Goal: Task Accomplishment & Management: Complete application form

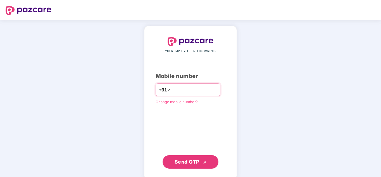
click at [210, 89] on input "number" at bounding box center [195, 89] width 46 height 9
type input "**********"
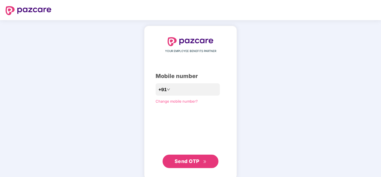
click at [205, 161] on icon "double-right" at bounding box center [205, 162] width 4 height 4
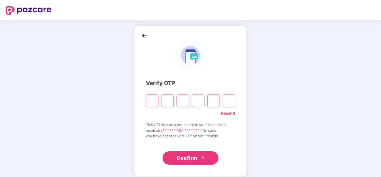
type input "*"
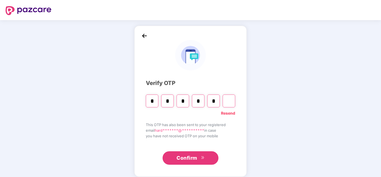
type input "*"
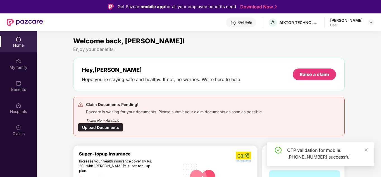
click at [116, 129] on div "Upload Documents" at bounding box center [101, 127] width 46 height 9
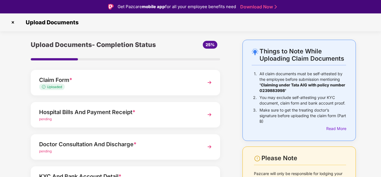
click at [164, 113] on div "Hospital Bills And Payment Receipt *" at bounding box center [118, 112] width 158 height 9
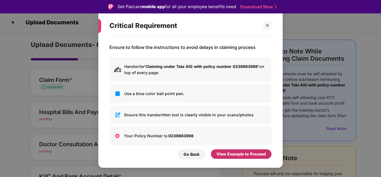
click at [224, 154] on div "View Example to Proceed" at bounding box center [240, 154] width 49 height 6
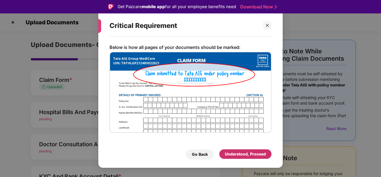
click at [224, 154] on div "Understood, Proceed" at bounding box center [245, 153] width 52 height 9
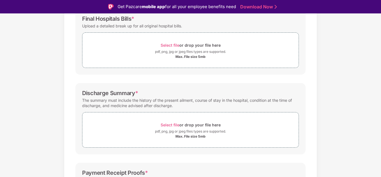
scroll to position [56, 0]
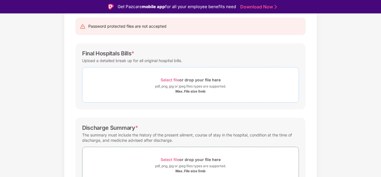
click at [189, 84] on div "pdf, png, jpg or jpeg files types are supported." at bounding box center [190, 87] width 71 height 6
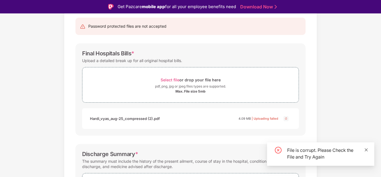
click at [368, 149] on icon "close" at bounding box center [366, 150] width 4 height 4
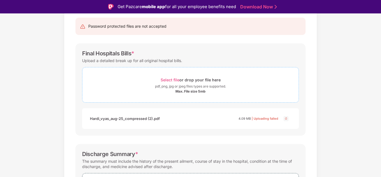
click at [214, 76] on div "Select file or drop your file here" at bounding box center [191, 80] width 60 height 8
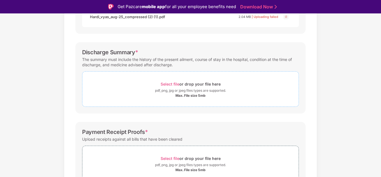
scroll to position [168, 0]
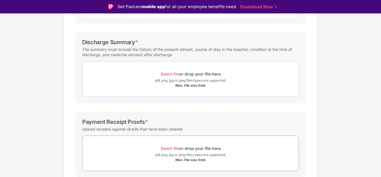
click at [242, 83] on div "Max. File size 5mb" at bounding box center [190, 85] width 216 height 4
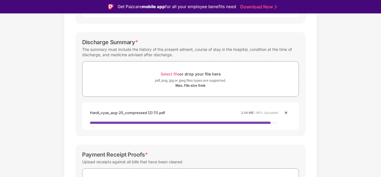
click at [229, 11] on div "Hardi_vyas_aug-25_compressed (2) (1).pdf 2.04 MB | Uploading failed" at bounding box center [184, 6] width 189 height 9
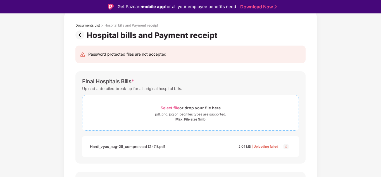
click at [196, 113] on div "pdf, png, jpg or jpeg files types are supported." at bounding box center [190, 114] width 71 height 6
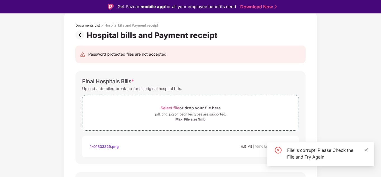
click at [366, 150] on icon "close" at bounding box center [366, 149] width 3 height 3
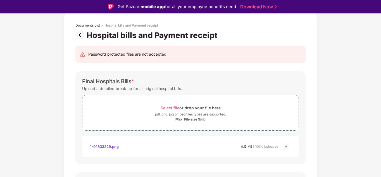
click at [287, 147] on img at bounding box center [286, 146] width 7 height 7
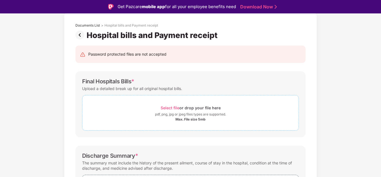
click at [213, 106] on div "Select file or drop your file here" at bounding box center [191, 108] width 60 height 8
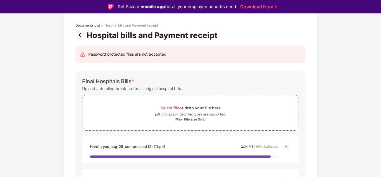
click at [287, 147] on img at bounding box center [286, 146] width 7 height 7
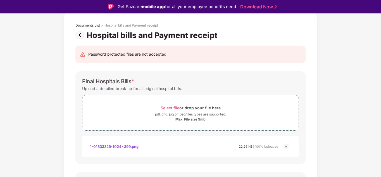
click at [286, 146] on img at bounding box center [286, 146] width 7 height 7
click at [96, 25] on div "Documents List" at bounding box center [87, 25] width 25 height 4
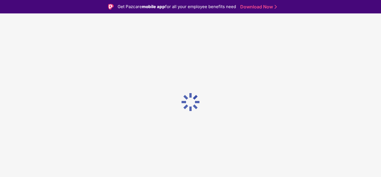
scroll to position [0, 0]
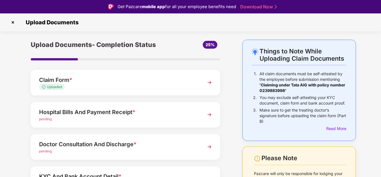
click at [85, 82] on div "Claim Form *" at bounding box center [118, 79] width 158 height 9
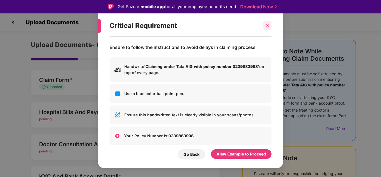
click at [269, 24] on div at bounding box center [267, 25] width 8 height 8
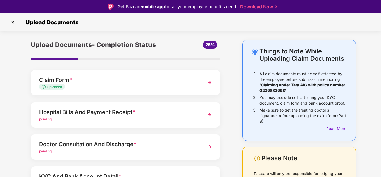
click at [210, 83] on img at bounding box center [209, 82] width 10 height 10
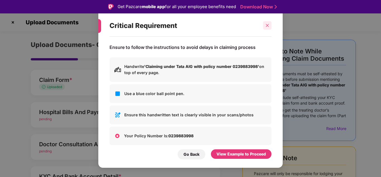
click at [266, 26] on icon "close" at bounding box center [267, 25] width 4 height 4
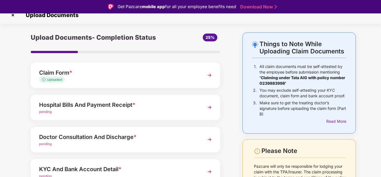
scroll to position [28, 0]
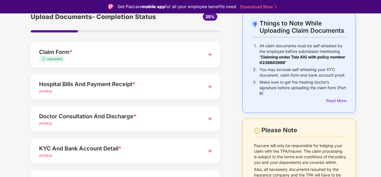
click at [202, 89] on div "Hospital Bills And Payment Receipt * pending" at bounding box center [125, 86] width 189 height 25
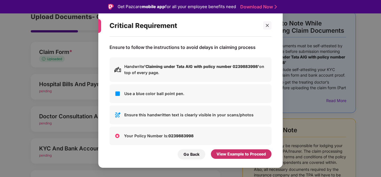
click at [221, 155] on div "View Example to Proceed" at bounding box center [240, 154] width 49 height 6
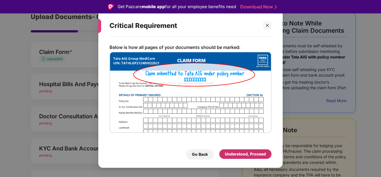
click at [221, 154] on div "Understood, Proceed" at bounding box center [245, 153] width 52 height 9
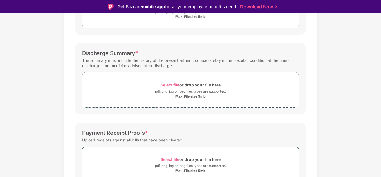
scroll to position [140, 0]
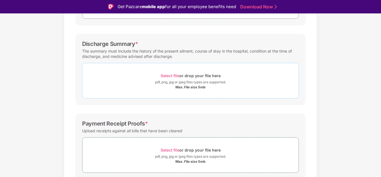
click at [172, 77] on span "Select file" at bounding box center [170, 75] width 19 height 5
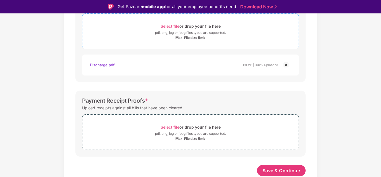
scroll to position [13, 0]
